Goal: Information Seeking & Learning: Learn about a topic

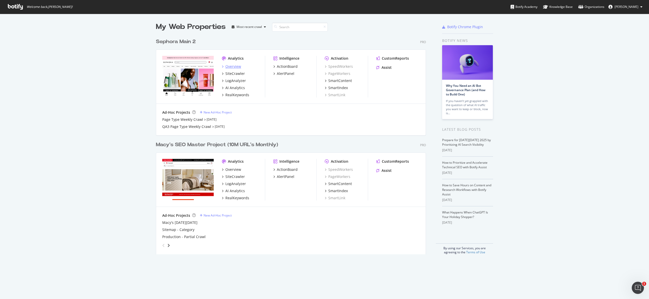
click at [237, 67] on div "Overview" at bounding box center [233, 66] width 16 height 5
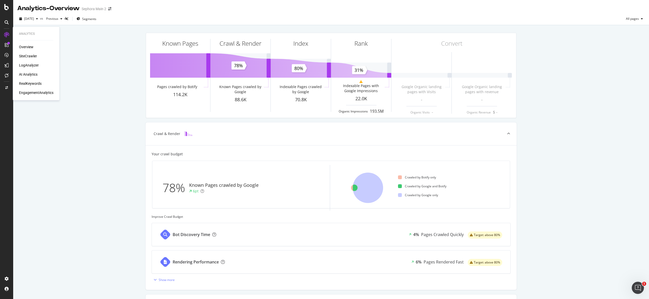
click at [5, 33] on icon at bounding box center [6, 34] width 5 height 5
click at [28, 58] on div "SiteCrawler" at bounding box center [28, 56] width 18 height 5
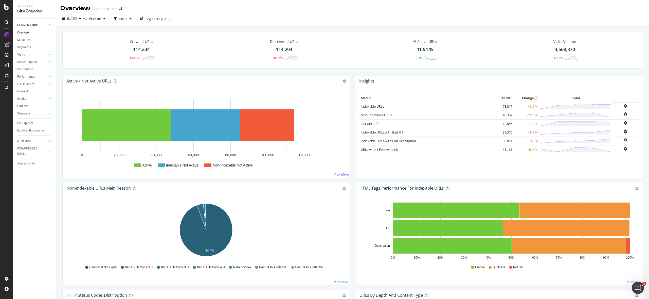
click at [50, 142] on icon at bounding box center [50, 140] width 2 height 3
click at [50, 32] on icon at bounding box center [50, 32] width 2 height 3
click at [50, 27] on div at bounding box center [49, 25] width 5 height 5
click at [50, 143] on div at bounding box center [49, 140] width 5 height 5
click at [50, 26] on icon at bounding box center [50, 25] width 2 height 3
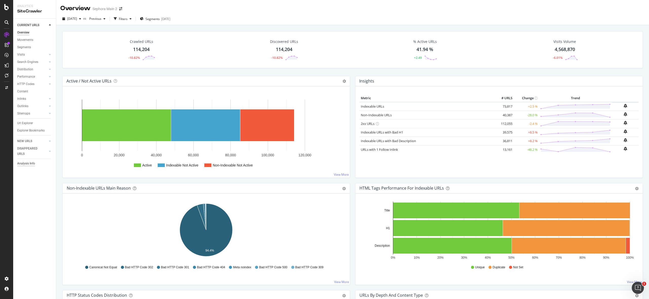
click at [29, 163] on div "Analysis Info" at bounding box center [26, 163] width 18 height 5
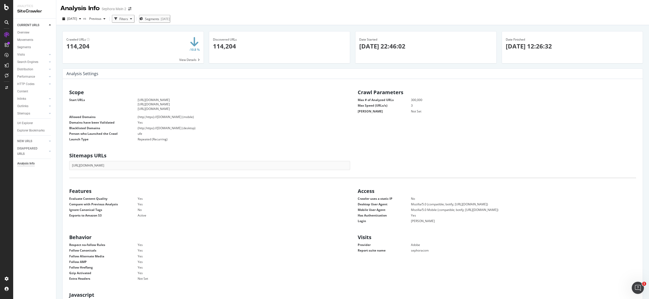
scroll to position [81, 280]
click at [81, 19] on icon "button" at bounding box center [80, 18] width 2 height 3
click at [297, 65] on div "Discovered URLs 114,204" at bounding box center [279, 49] width 147 height 37
